Goal: Task Accomplishment & Management: Manage account settings

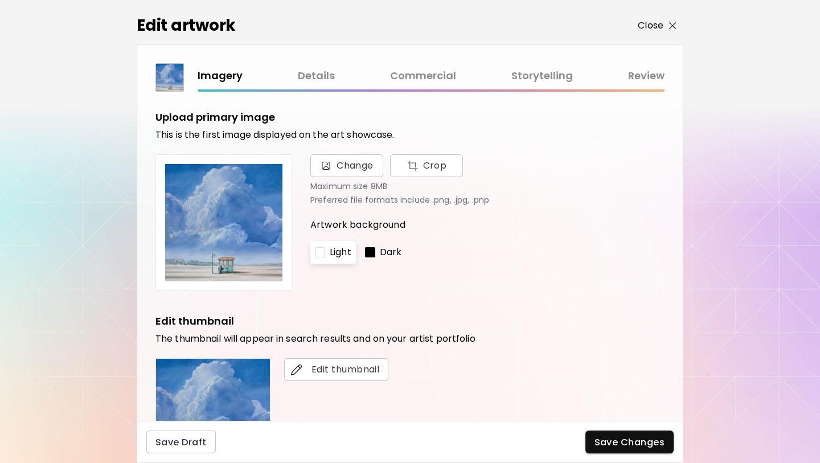
click at [669, 19] on span "Close" at bounding box center [657, 26] width 39 height 14
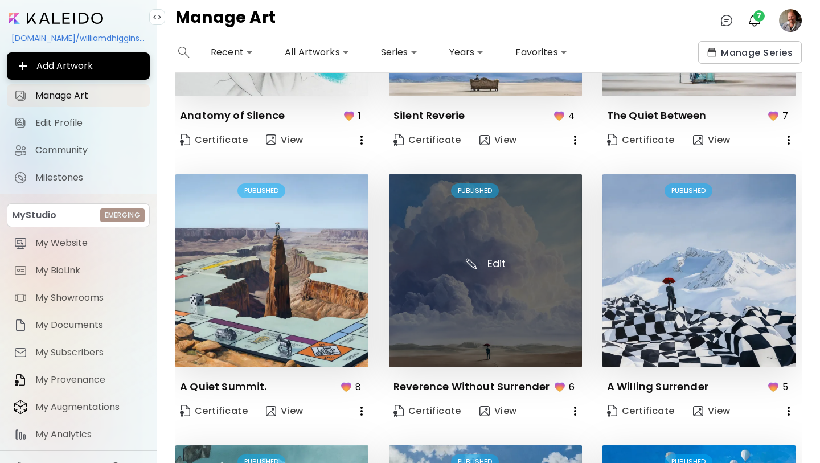
scroll to position [391, 0]
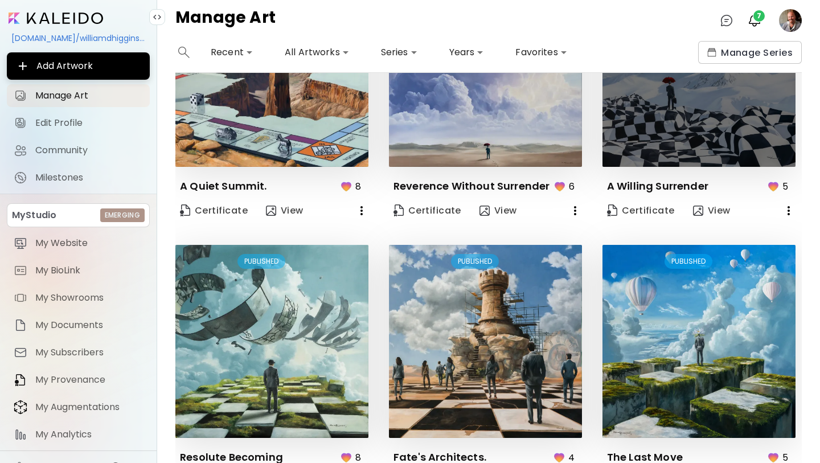
click at [649, 150] on img at bounding box center [699, 70] width 193 height 193
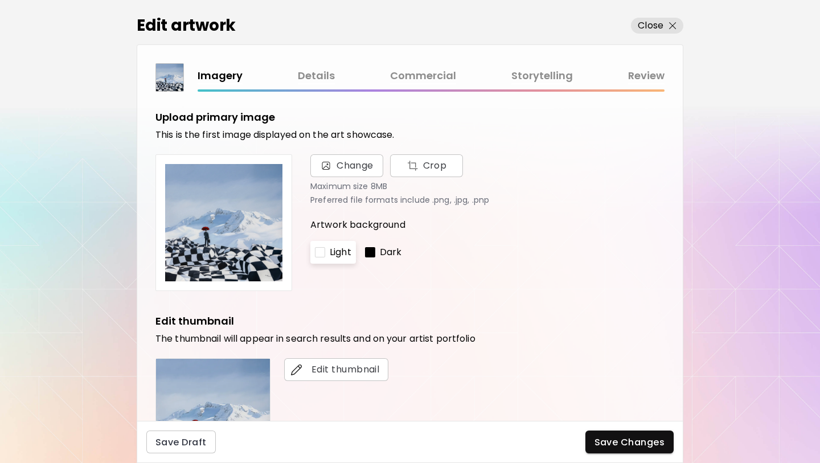
scroll to position [200, 0]
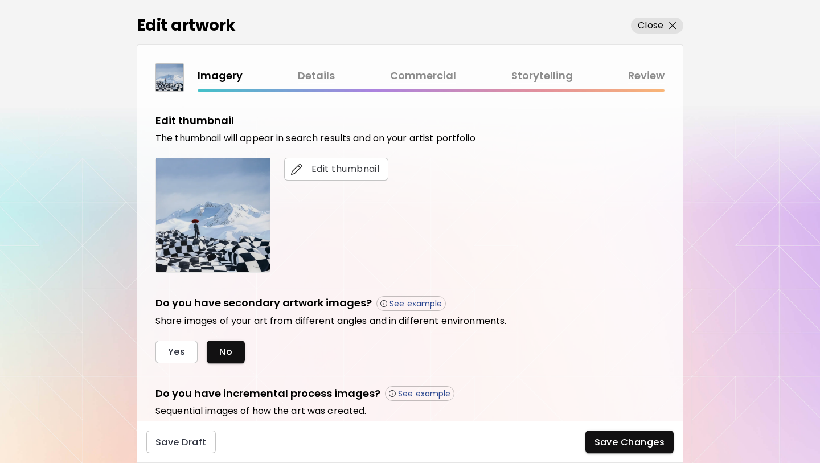
click at [445, 79] on link "Commercial" at bounding box center [423, 76] width 66 height 17
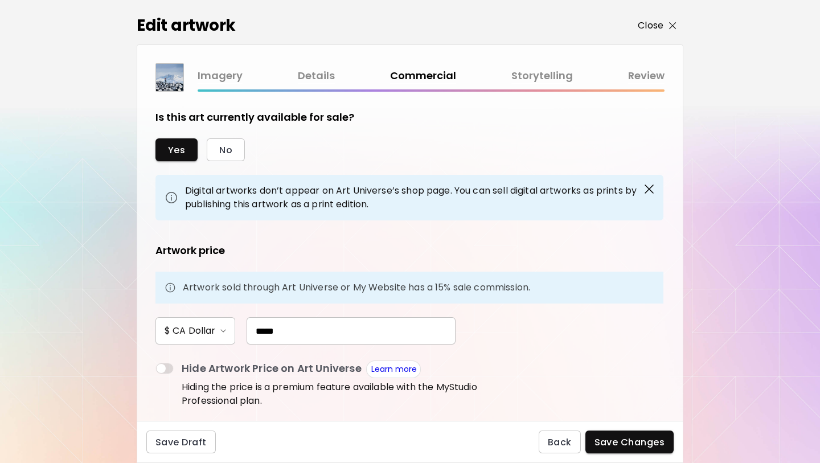
click at [677, 28] on button "Close" at bounding box center [657, 26] width 52 height 16
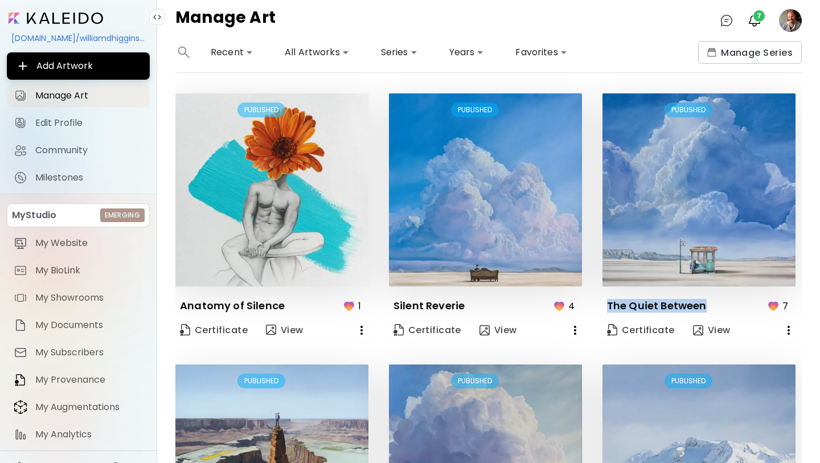
drag, startPoint x: 603, startPoint y: 304, endPoint x: 721, endPoint y: 299, distance: 118.0
click at [721, 299] on div "The Quiet Between 7" at bounding box center [701, 306] width 189 height 21
copy p "The Quiet Between"
